Goal: Navigation & Orientation: Find specific page/section

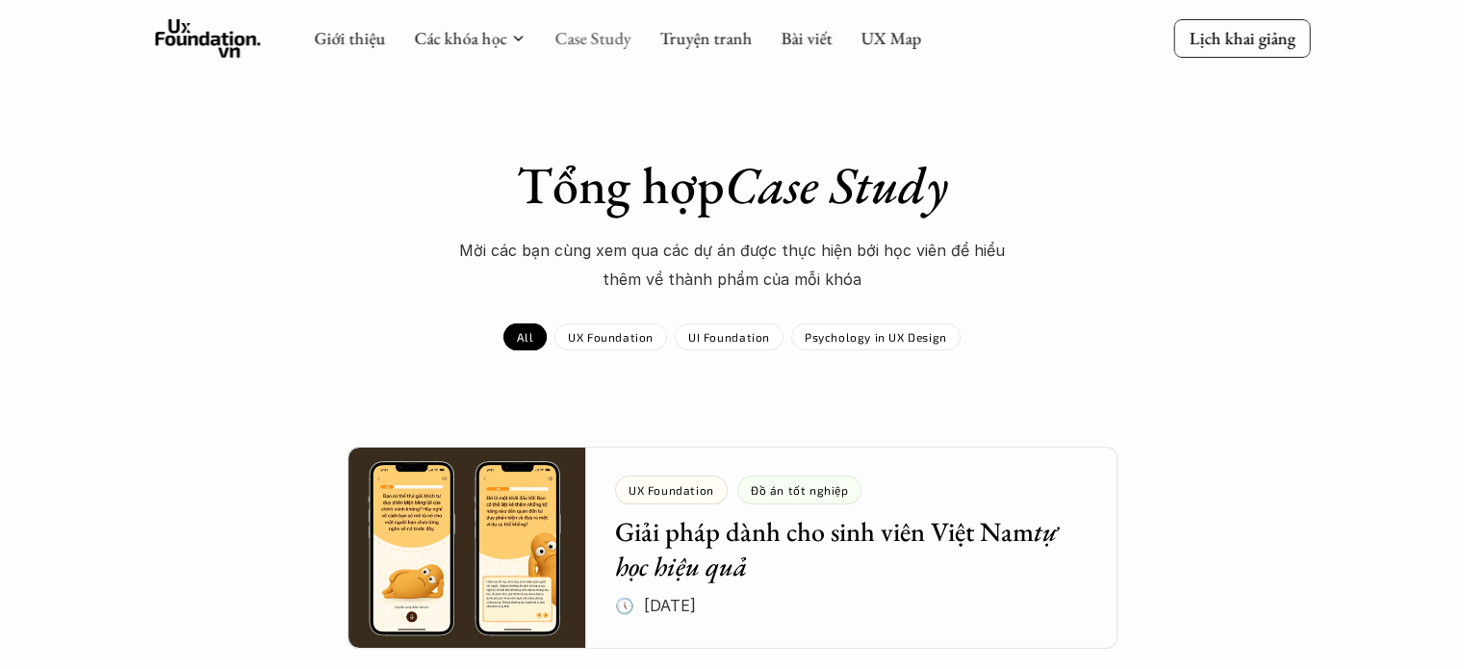
click at [583, 31] on link "Case Study" at bounding box center [593, 38] width 76 height 22
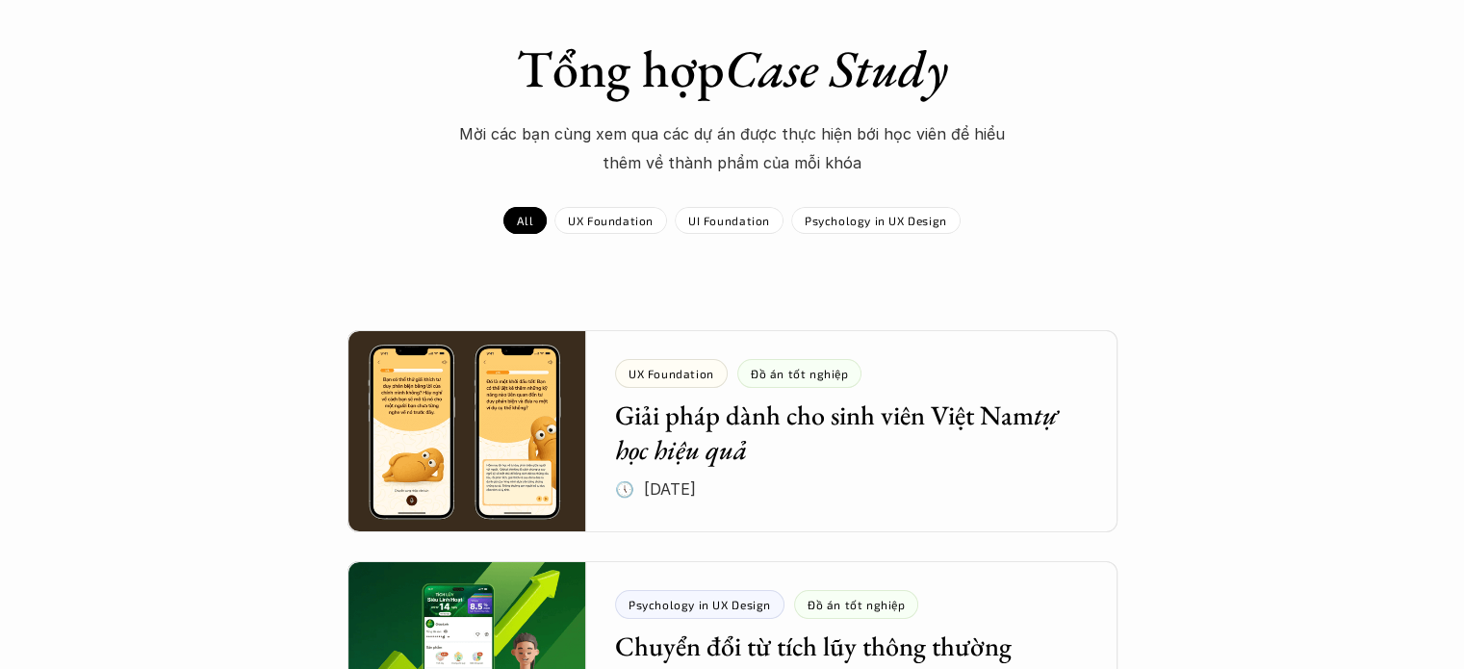
scroll to position [193, 0]
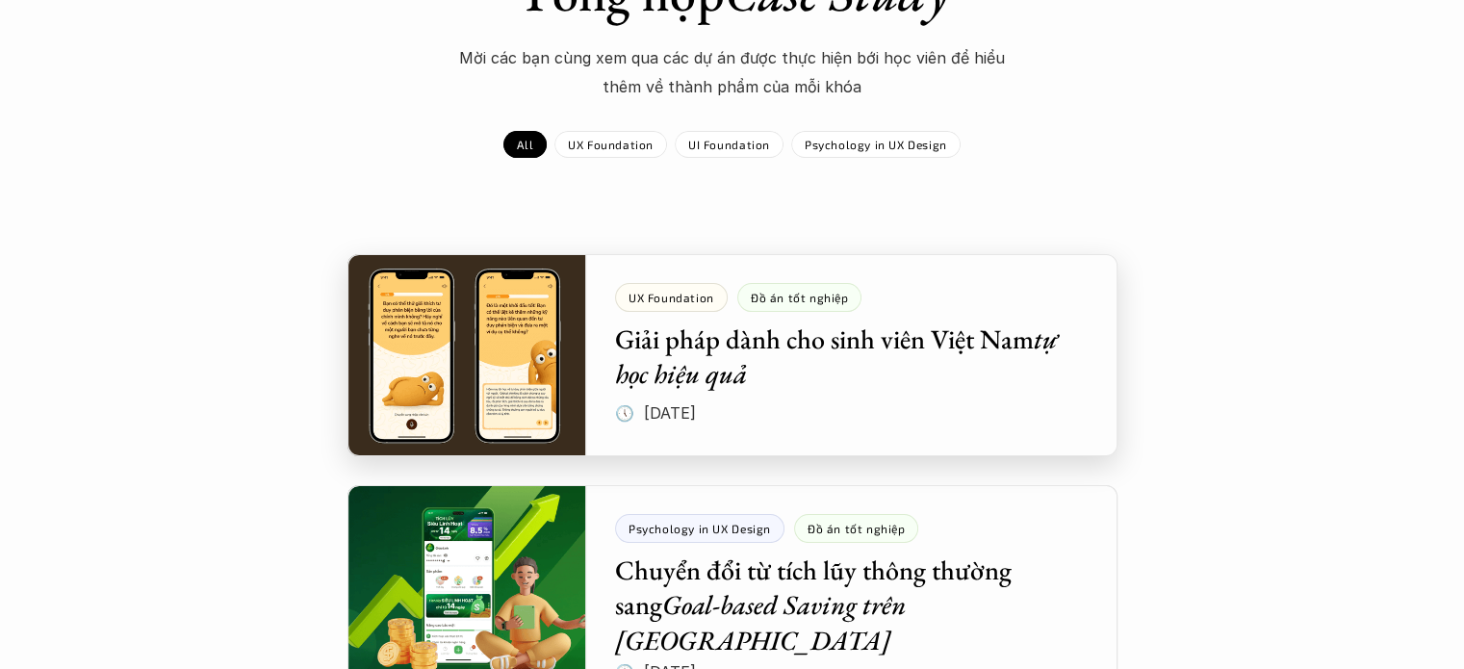
click at [646, 342] on div at bounding box center [733, 355] width 770 height 202
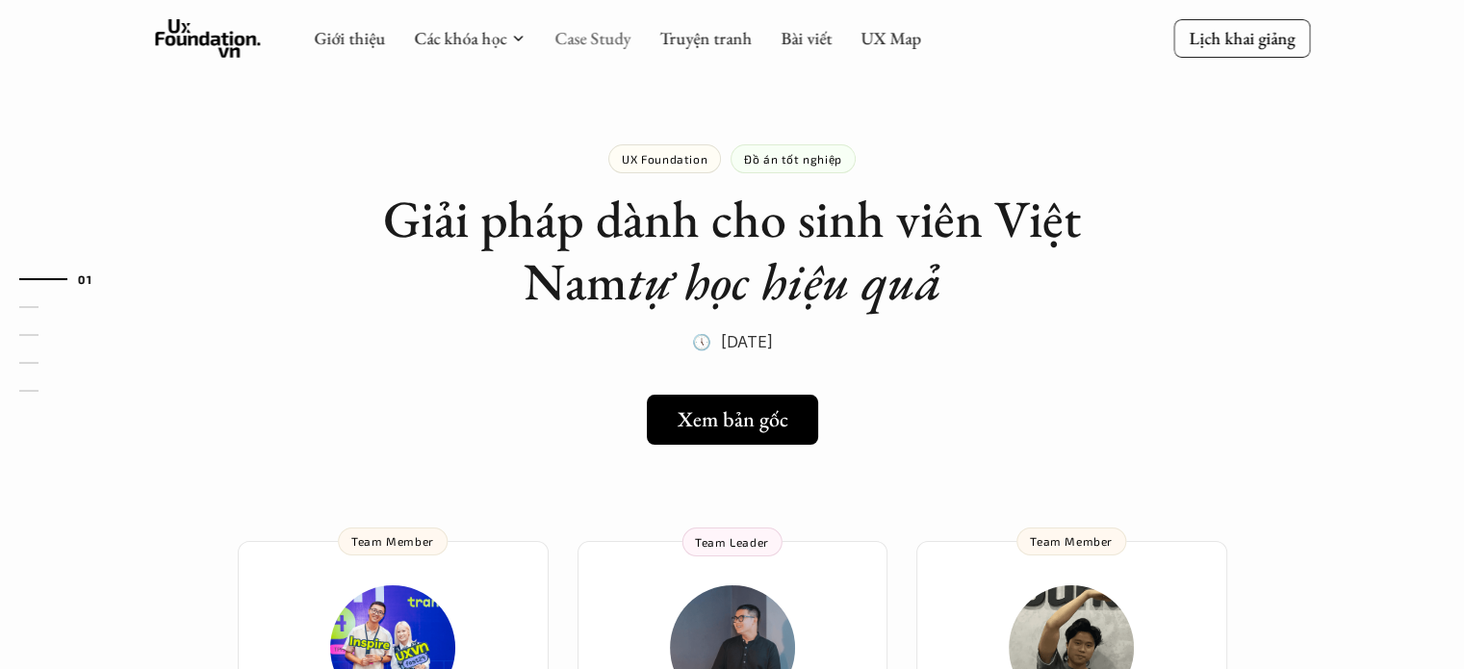
click at [607, 42] on link "Case Study" at bounding box center [593, 38] width 76 height 22
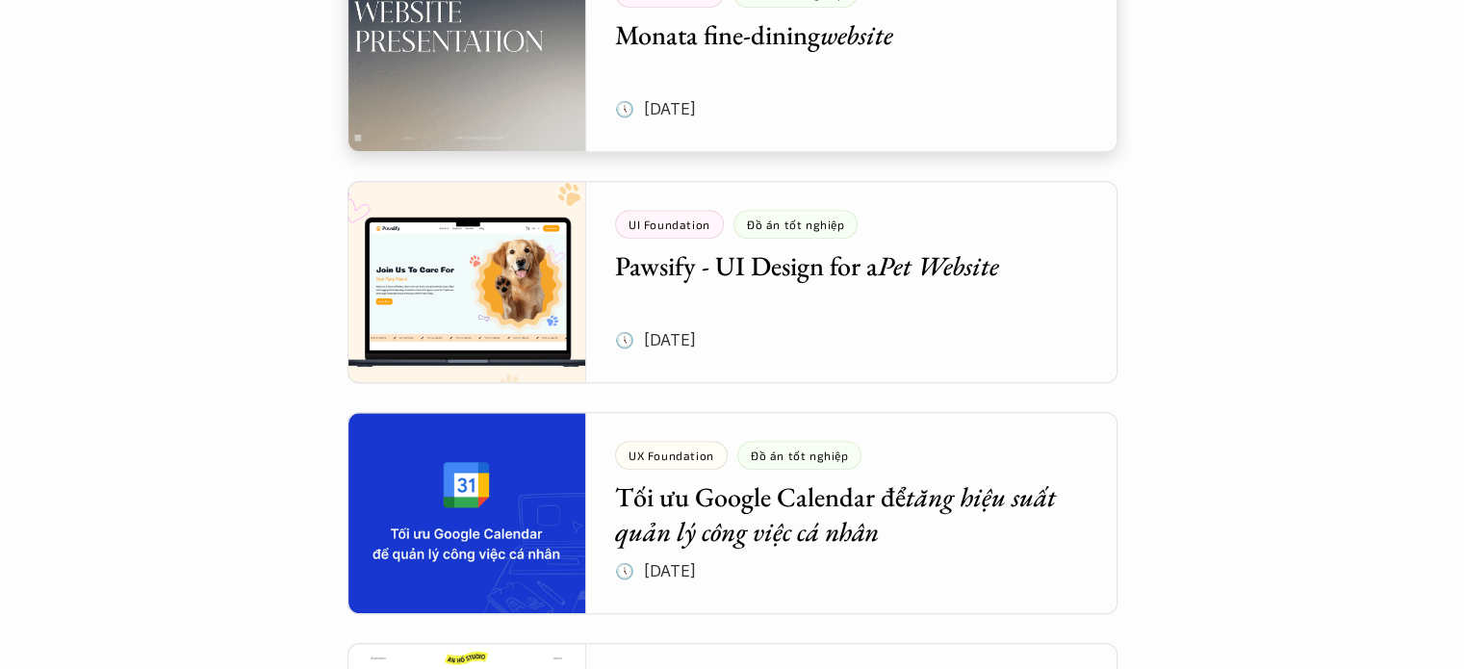
scroll to position [963, 0]
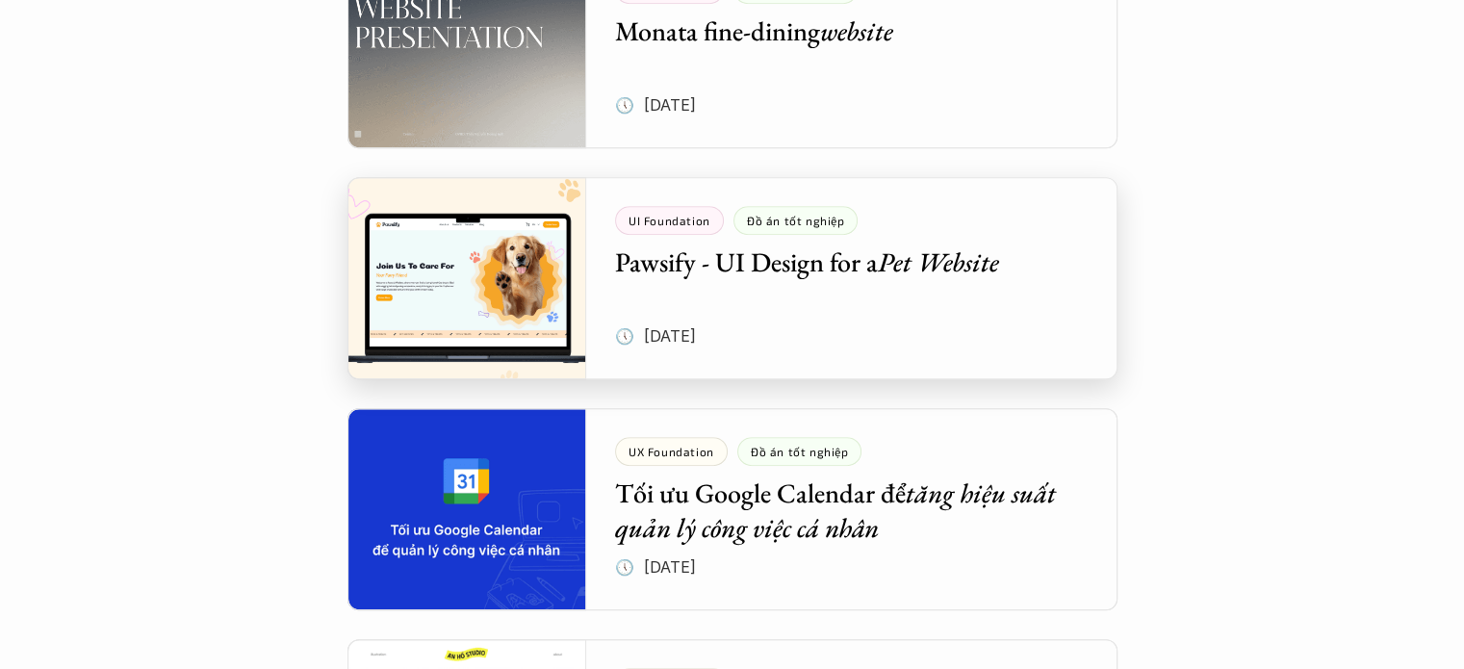
click at [653, 294] on div at bounding box center [733, 278] width 770 height 202
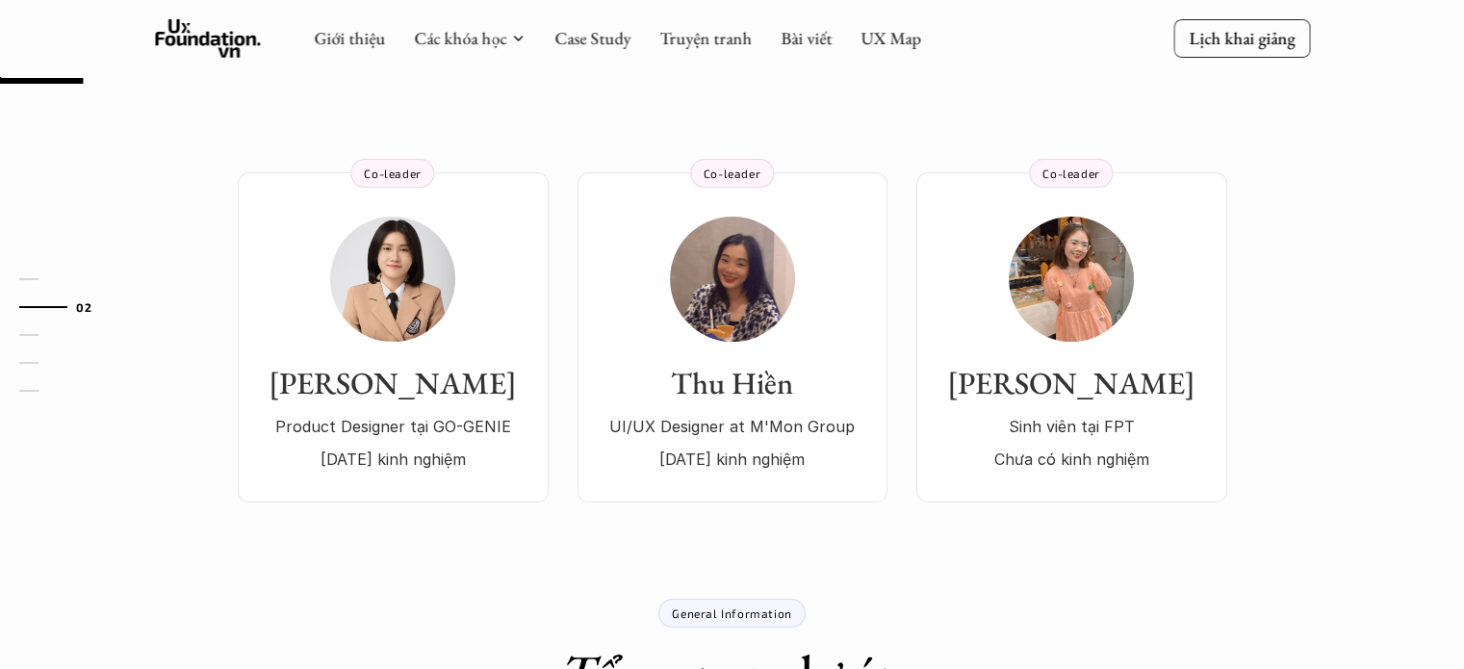
scroll to position [96, 0]
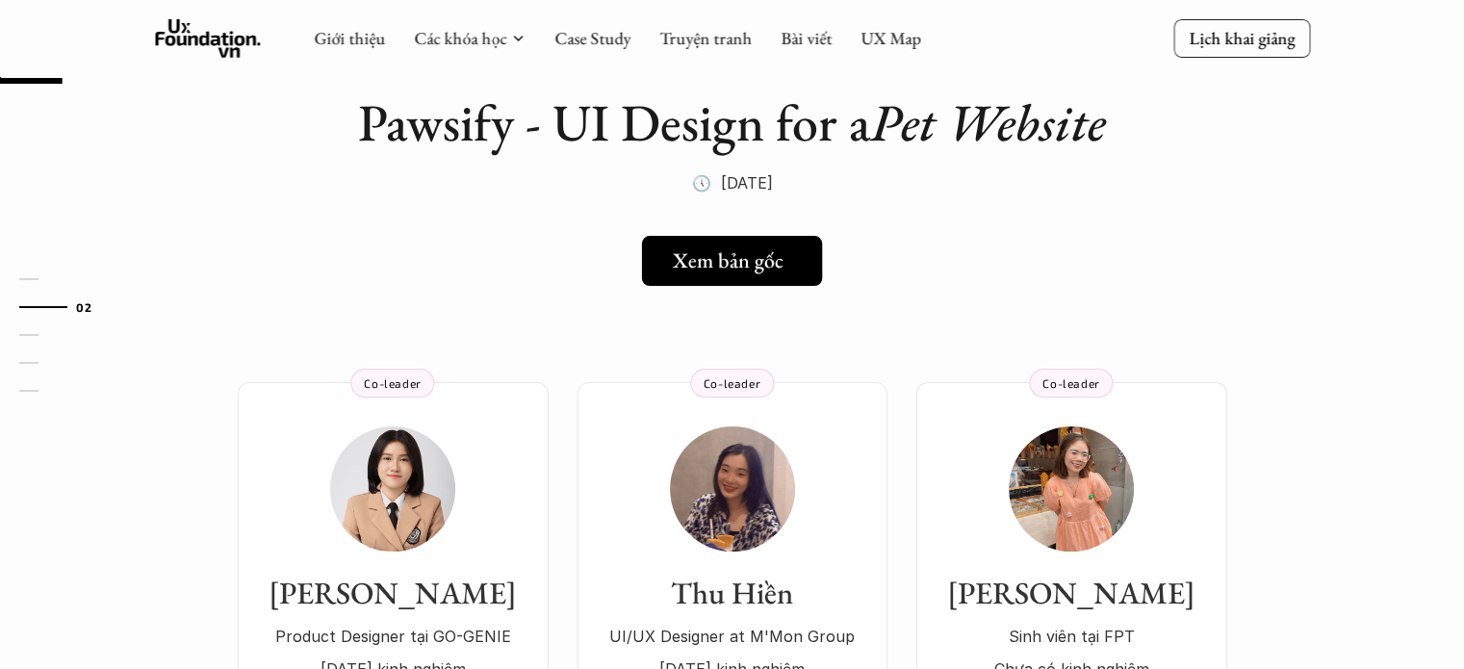
click at [735, 274] on link "Xem bản gốc" at bounding box center [732, 261] width 180 height 50
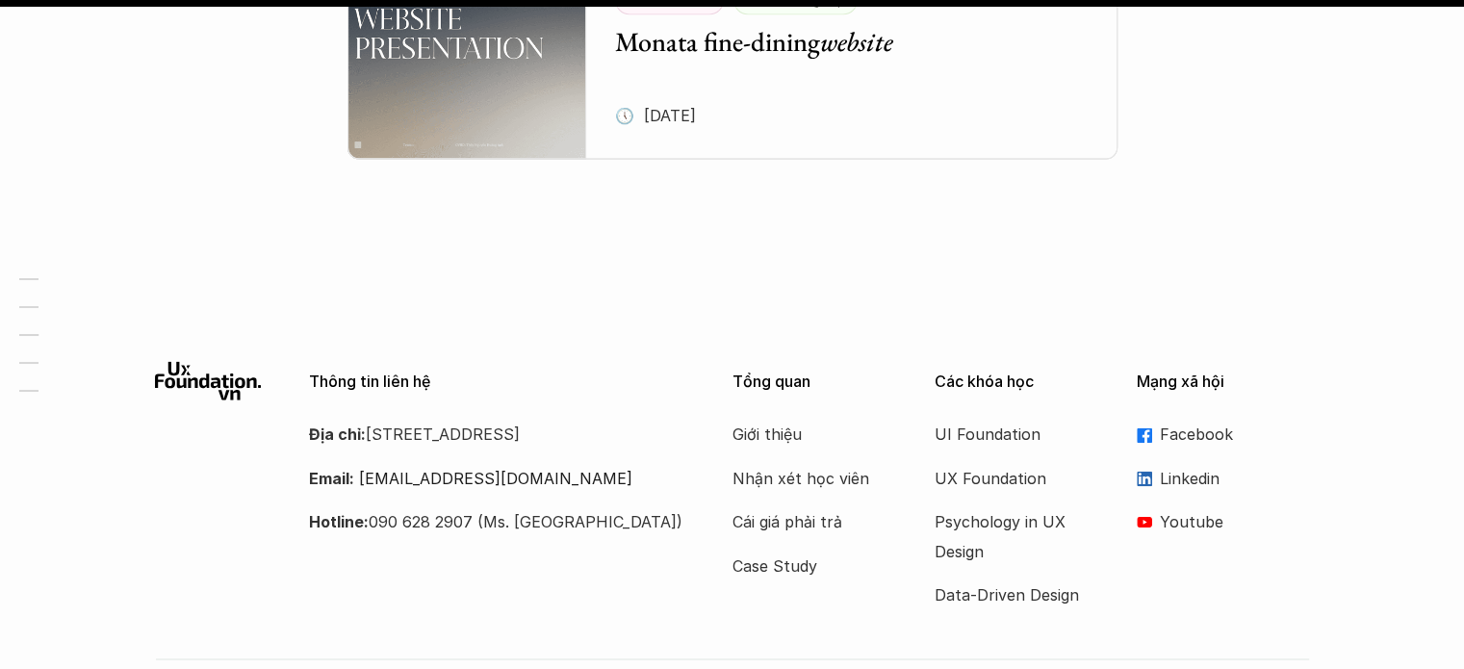
scroll to position [2757, 0]
